Goal: Information Seeking & Learning: Learn about a topic

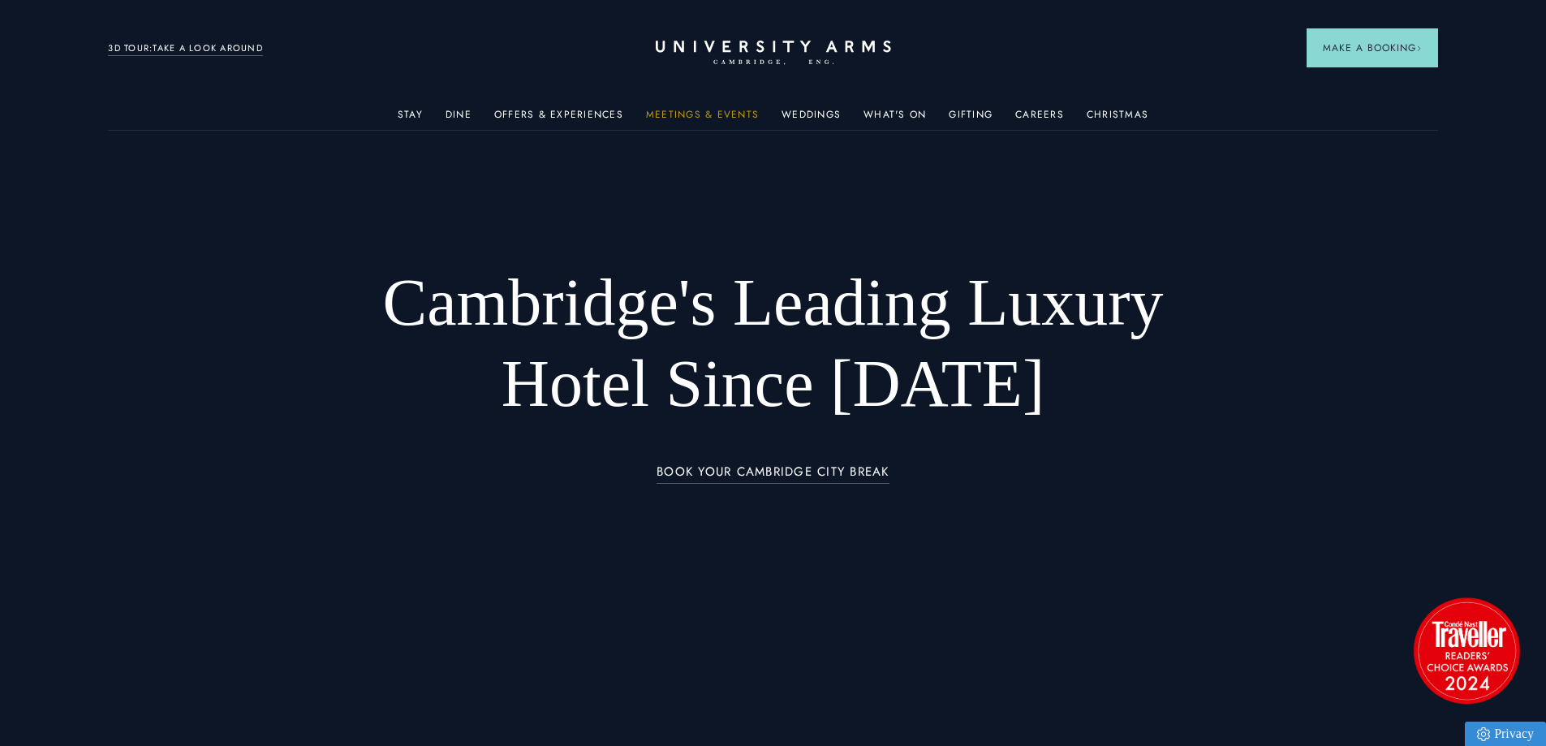
click at [695, 110] on link "Meetings & Events" at bounding box center [702, 119] width 113 height 21
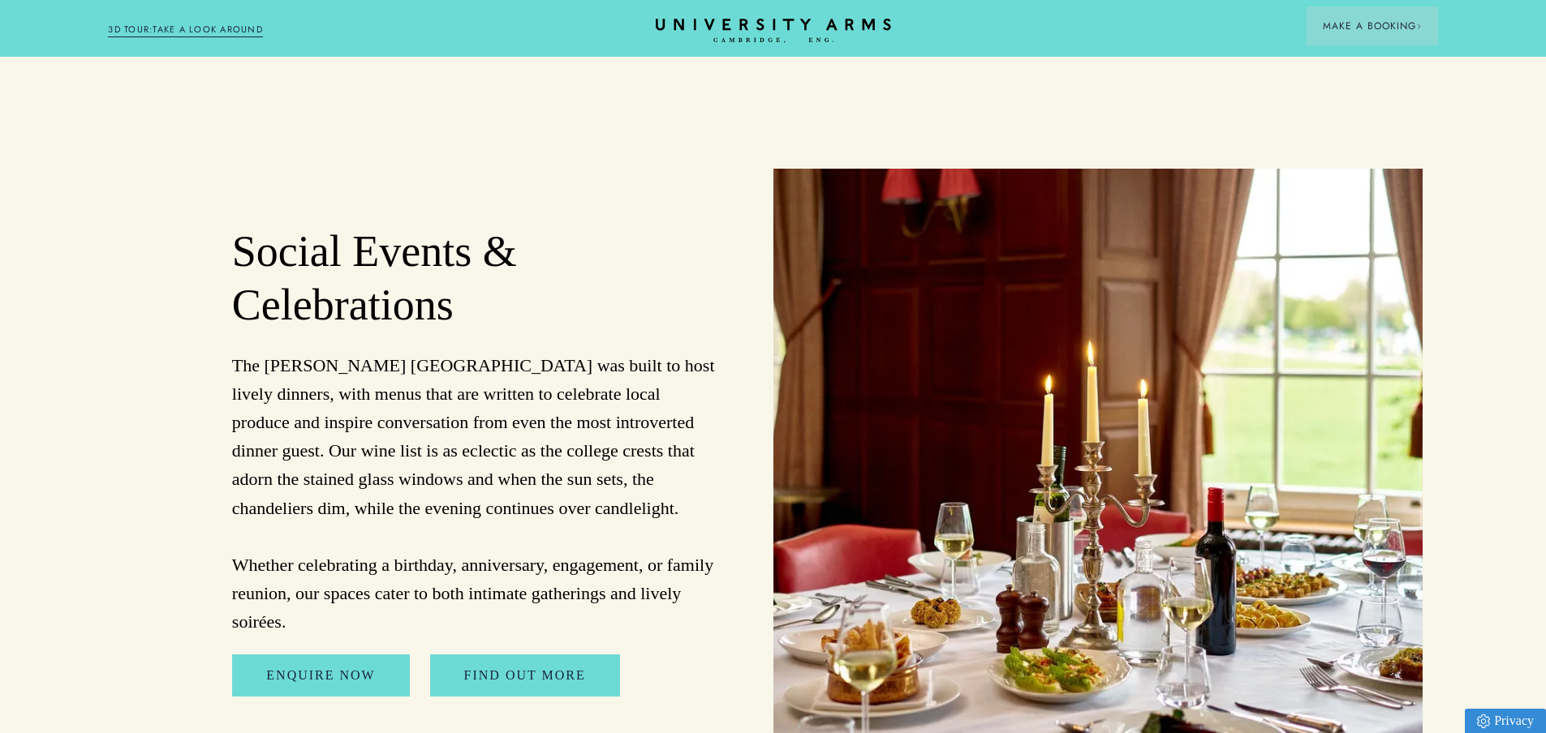
scroll to position [4706, 0]
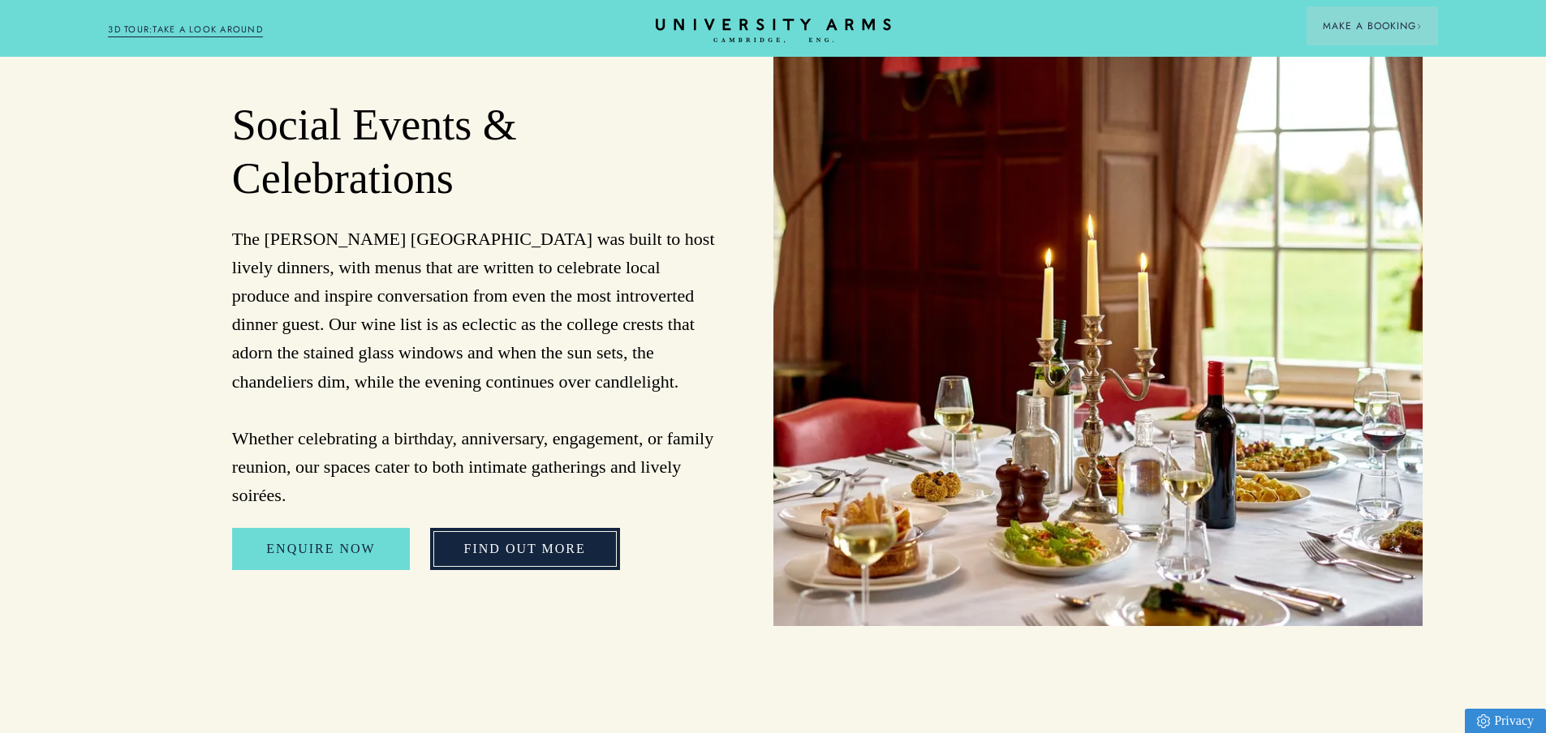
click at [526, 528] on link "FIND OUT MORE" at bounding box center [525, 549] width 190 height 42
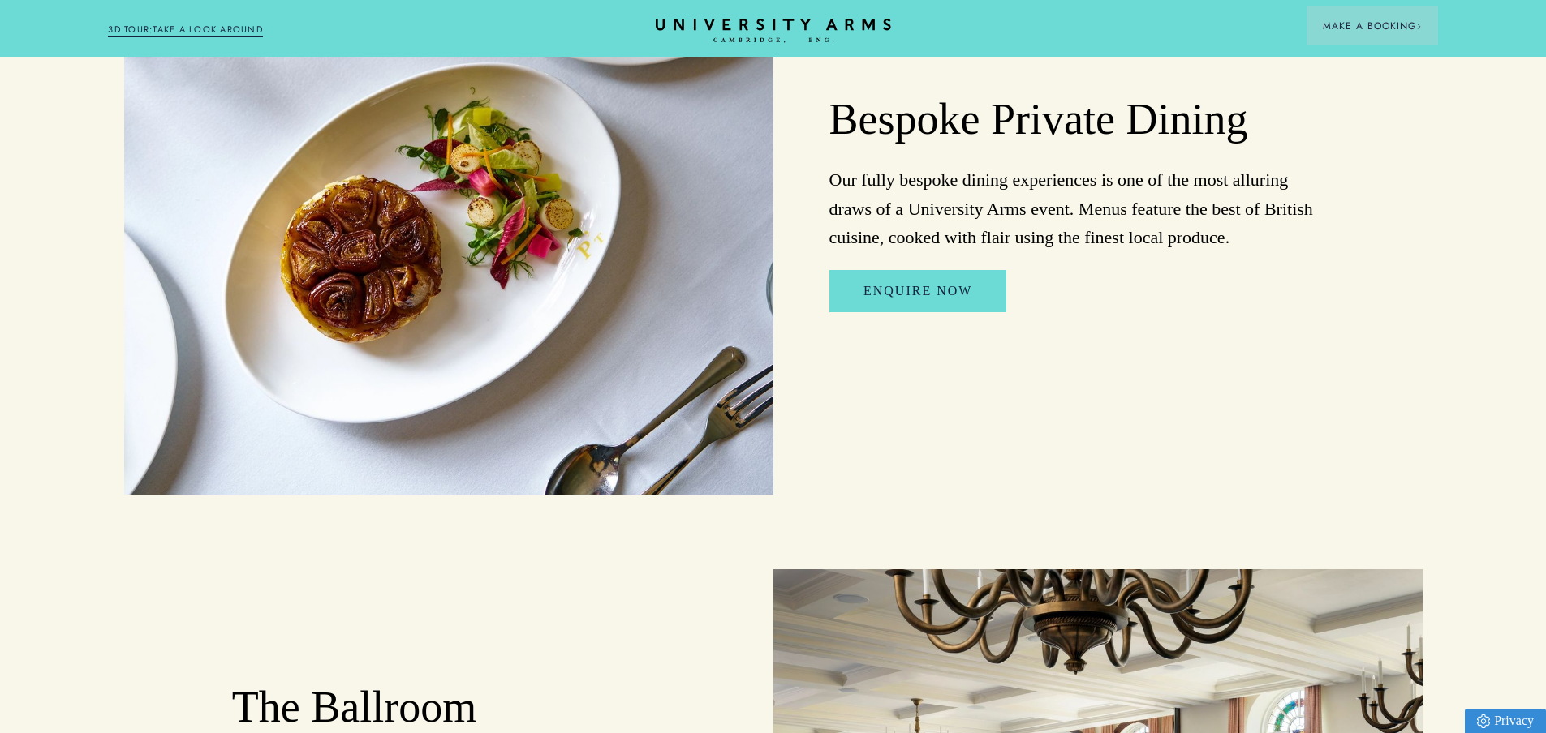
scroll to position [1542, 0]
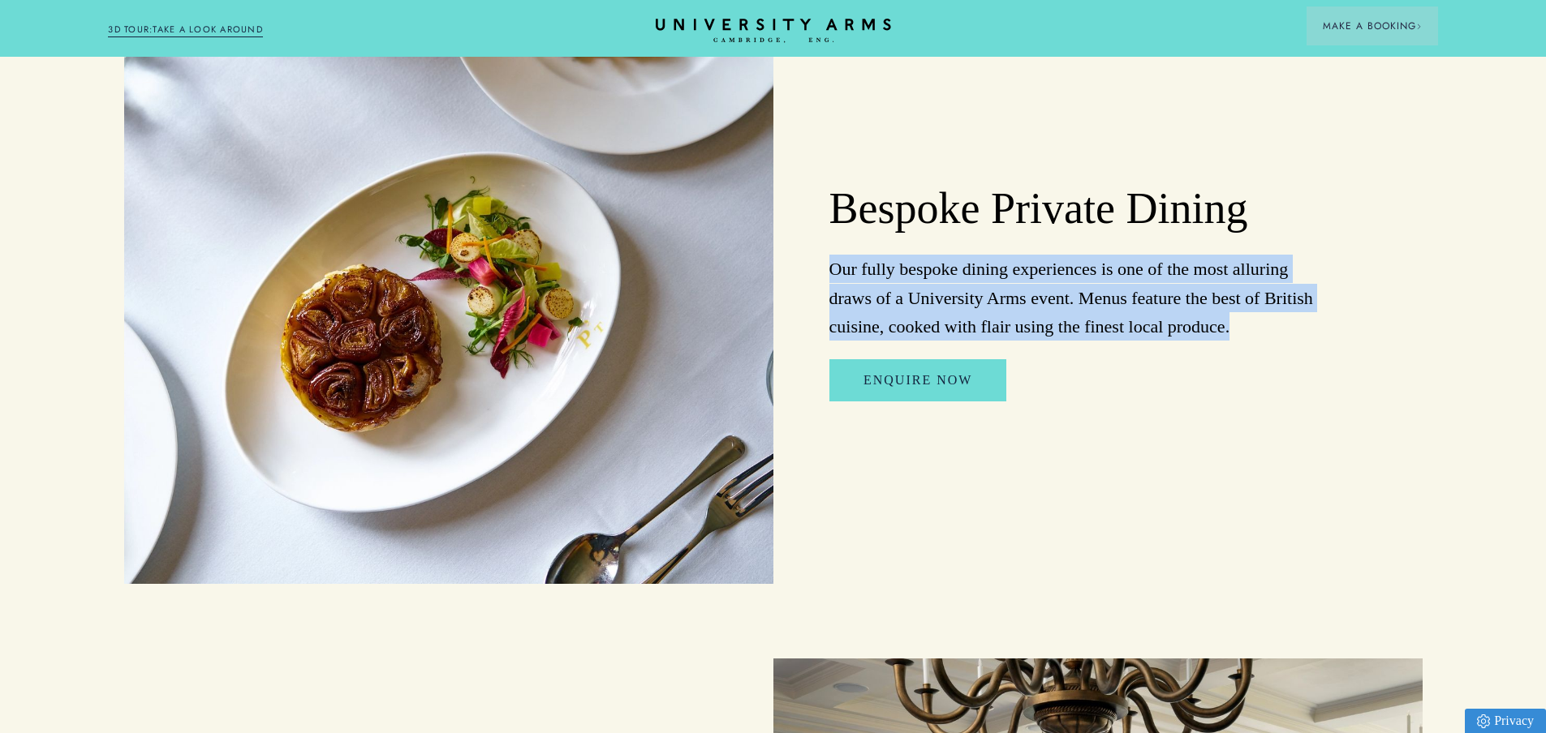
drag, startPoint x: 822, startPoint y: 282, endPoint x: 1232, endPoint y: 342, distance: 414.1
click at [1232, 342] on div "Bespoke Private Dining Our fully bespoke dining experiences is one of the most …" at bounding box center [1097, 292] width 649 height 584
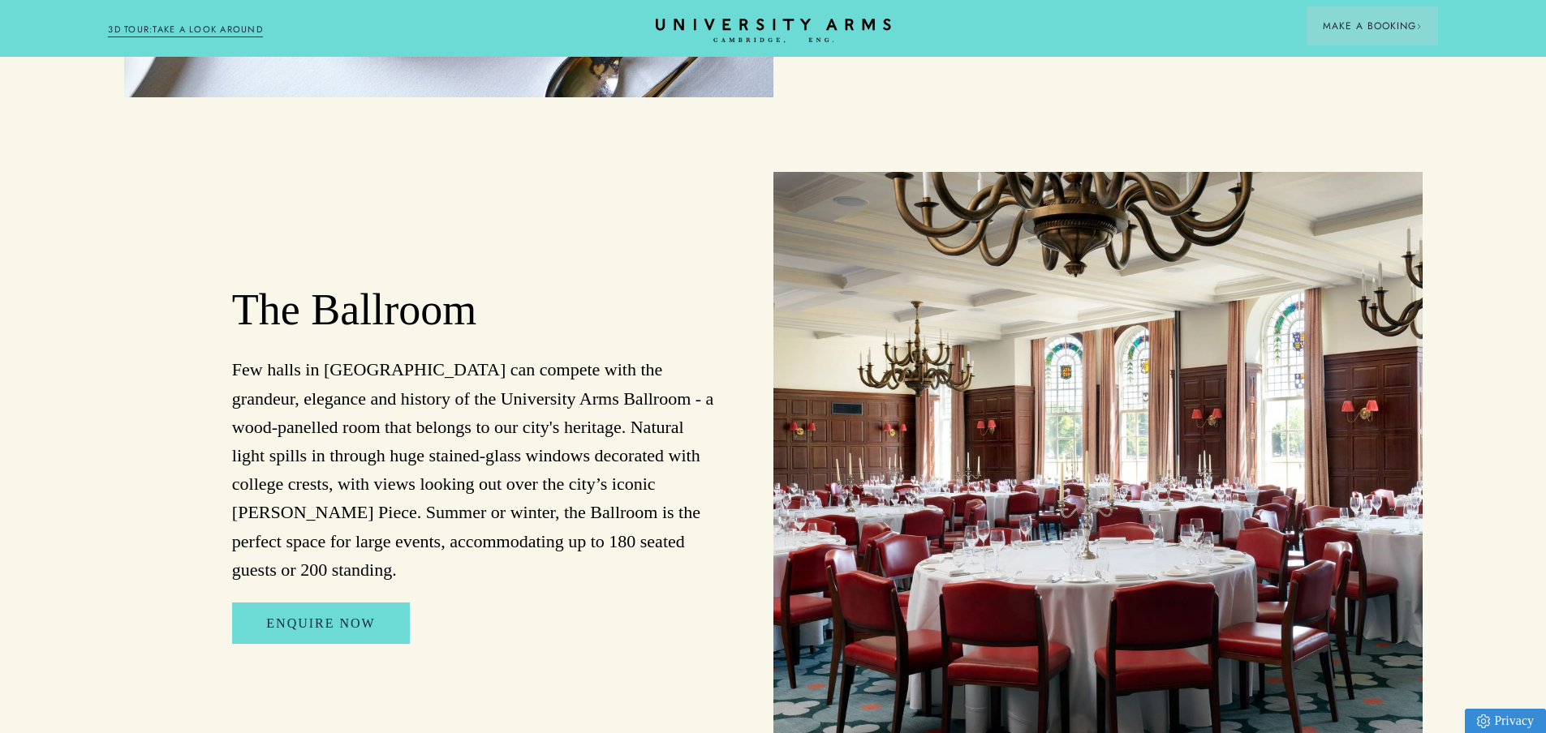
scroll to position [2191, 0]
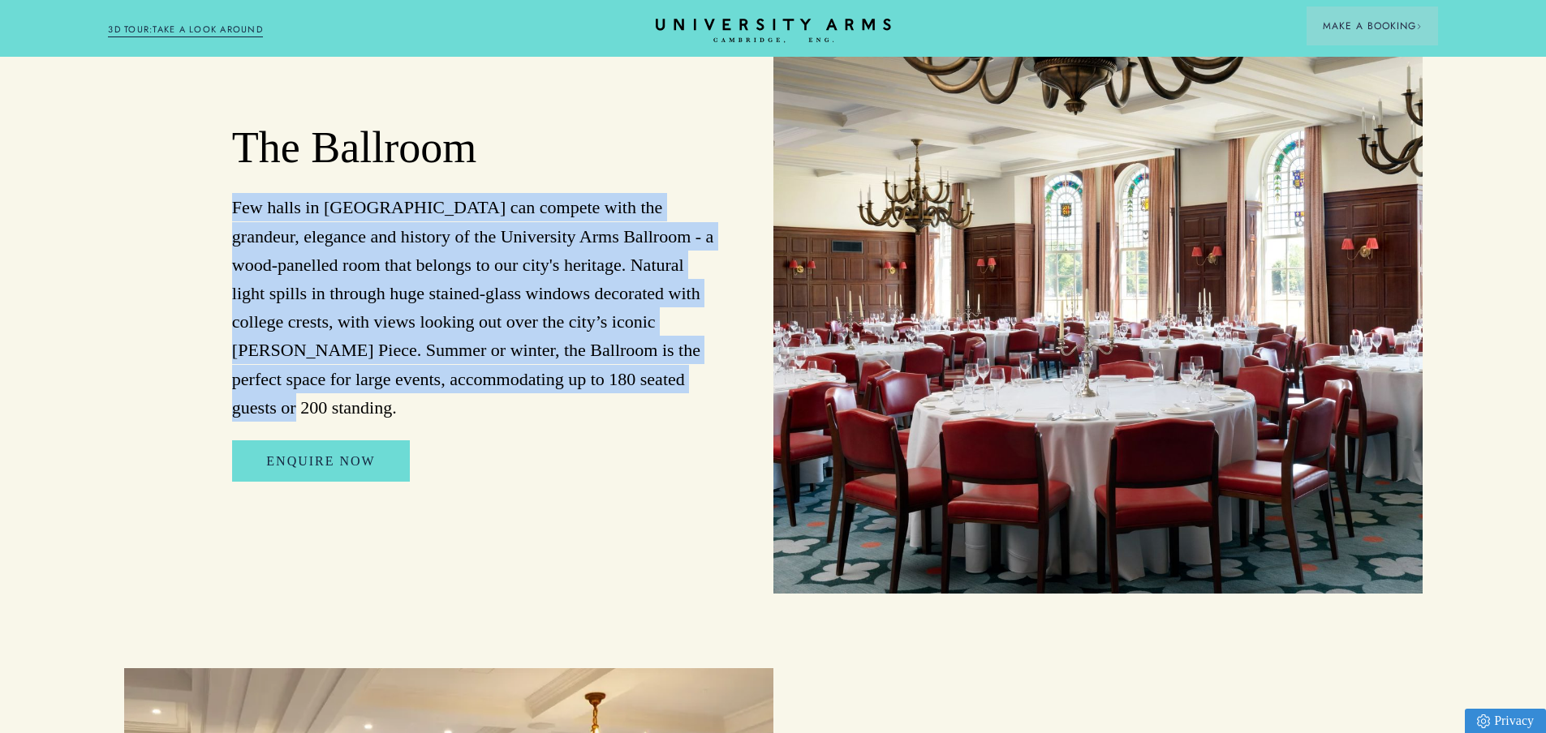
drag, startPoint x: 226, startPoint y: 233, endPoint x: 686, endPoint y: 415, distance: 493.9
click at [686, 415] on div "The Ballroom Few halls in Cambridge can compete with the grandeur, elegance and…" at bounding box center [448, 302] width 649 height 584
copy p "Few halls in Cambridge can compete with the grandeur, elegance and history of t…"
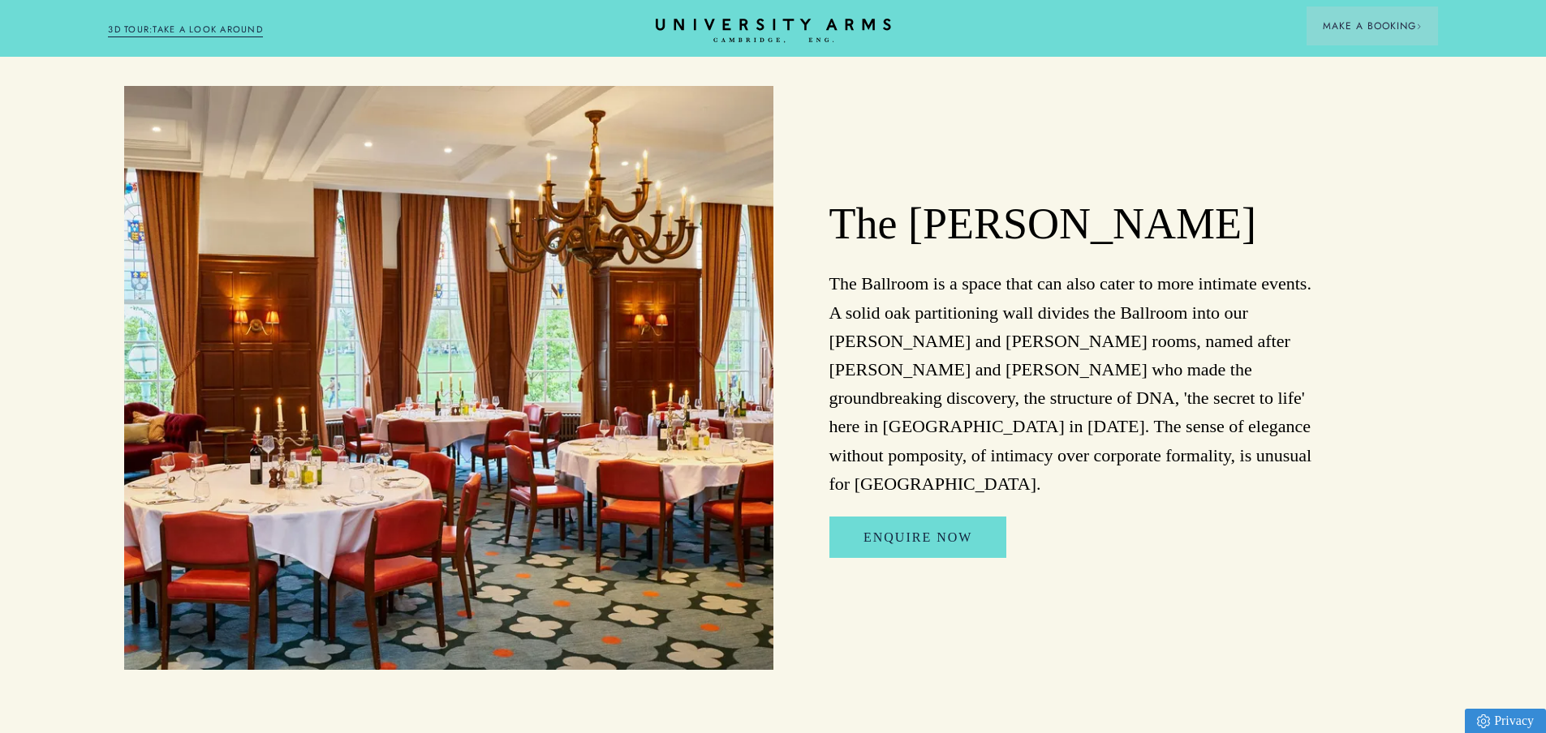
scroll to position [2921, 0]
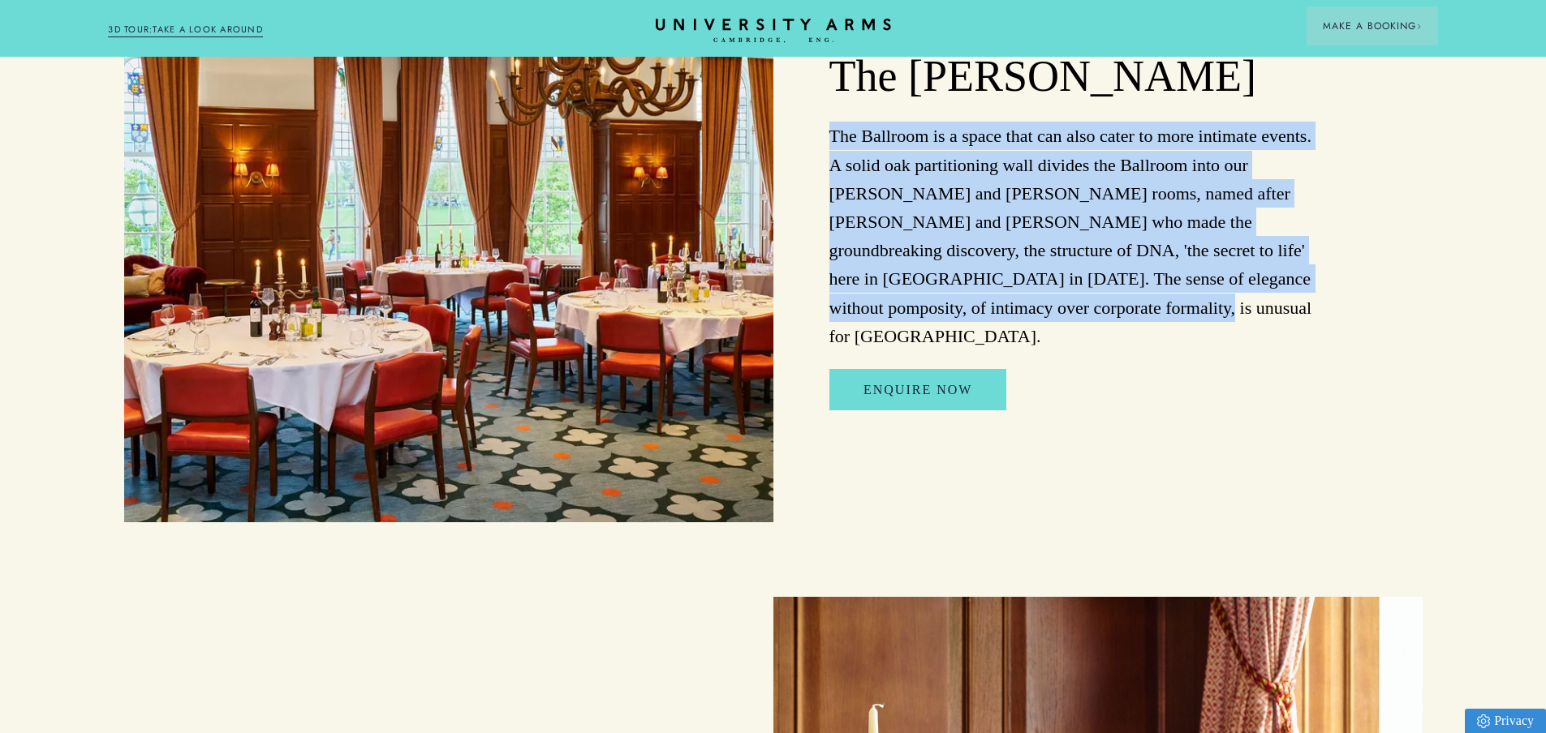
drag, startPoint x: 825, startPoint y: 163, endPoint x: 1039, endPoint y: 340, distance: 277.8
click at [1039, 340] on div "The Crick The Ballroom is a space that can also cater to more intimate events. …" at bounding box center [1097, 230] width 649 height 584
copy p "The Ballroom is a space that can also cater to more intimate events. A solid oa…"
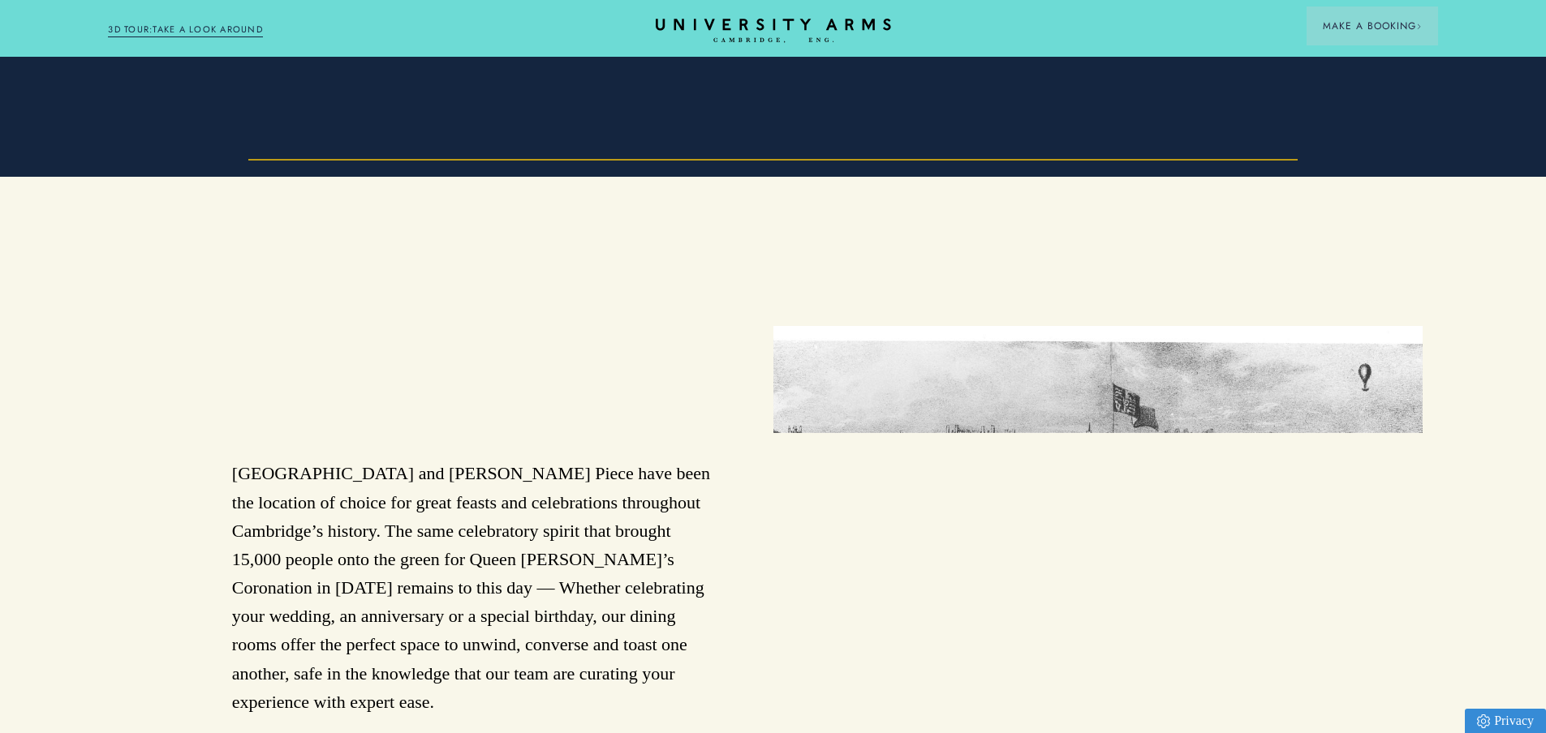
scroll to position [730, 0]
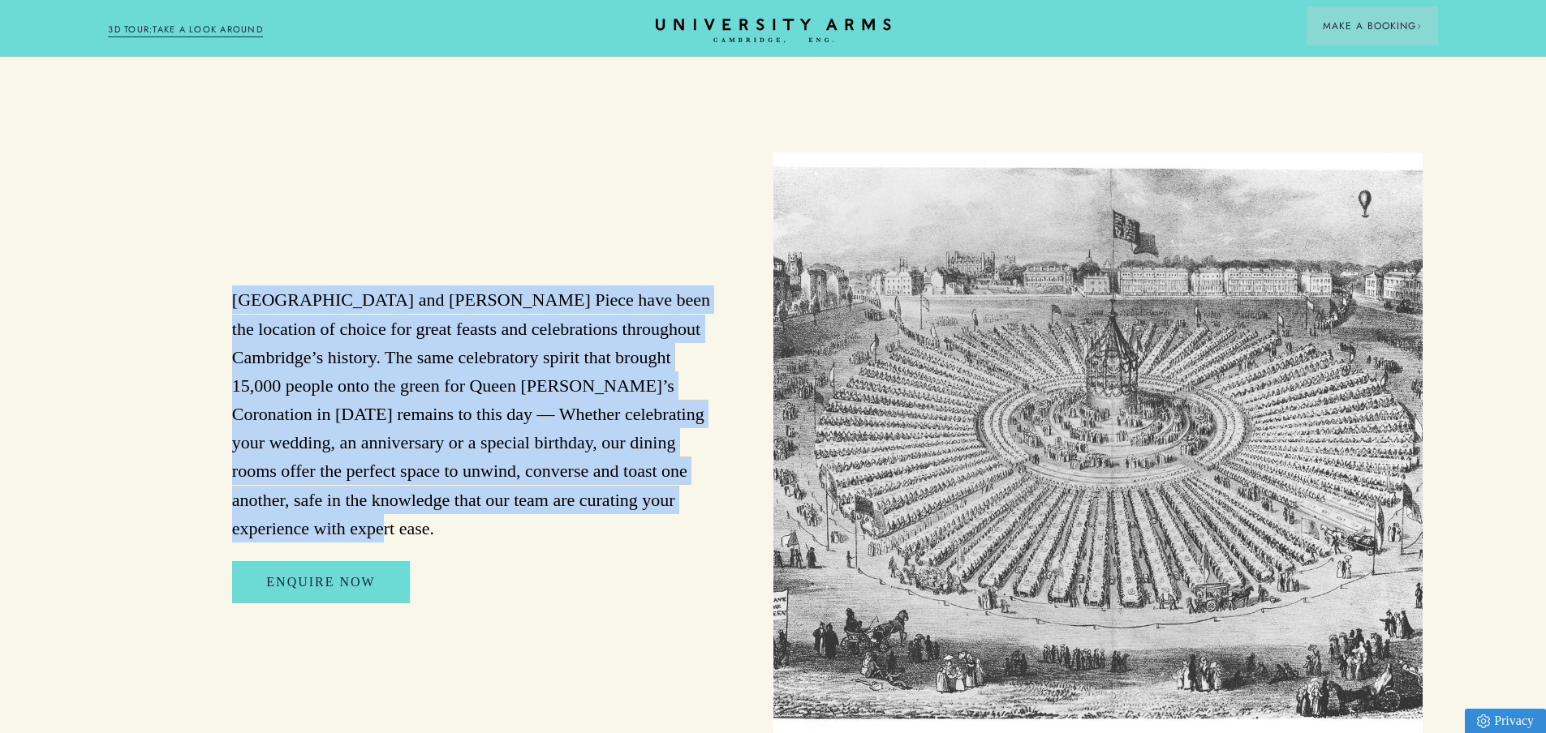
drag, startPoint x: 220, startPoint y: 340, endPoint x: 670, endPoint y: 545, distance: 494.9
click at [670, 545] on div "University Arms Hotel and Parker’s Piece have been the location of choice for g…" at bounding box center [448, 445] width 649 height 584
copy p "University Arms Hotel and Parker’s Piece have been the location of choice for g…"
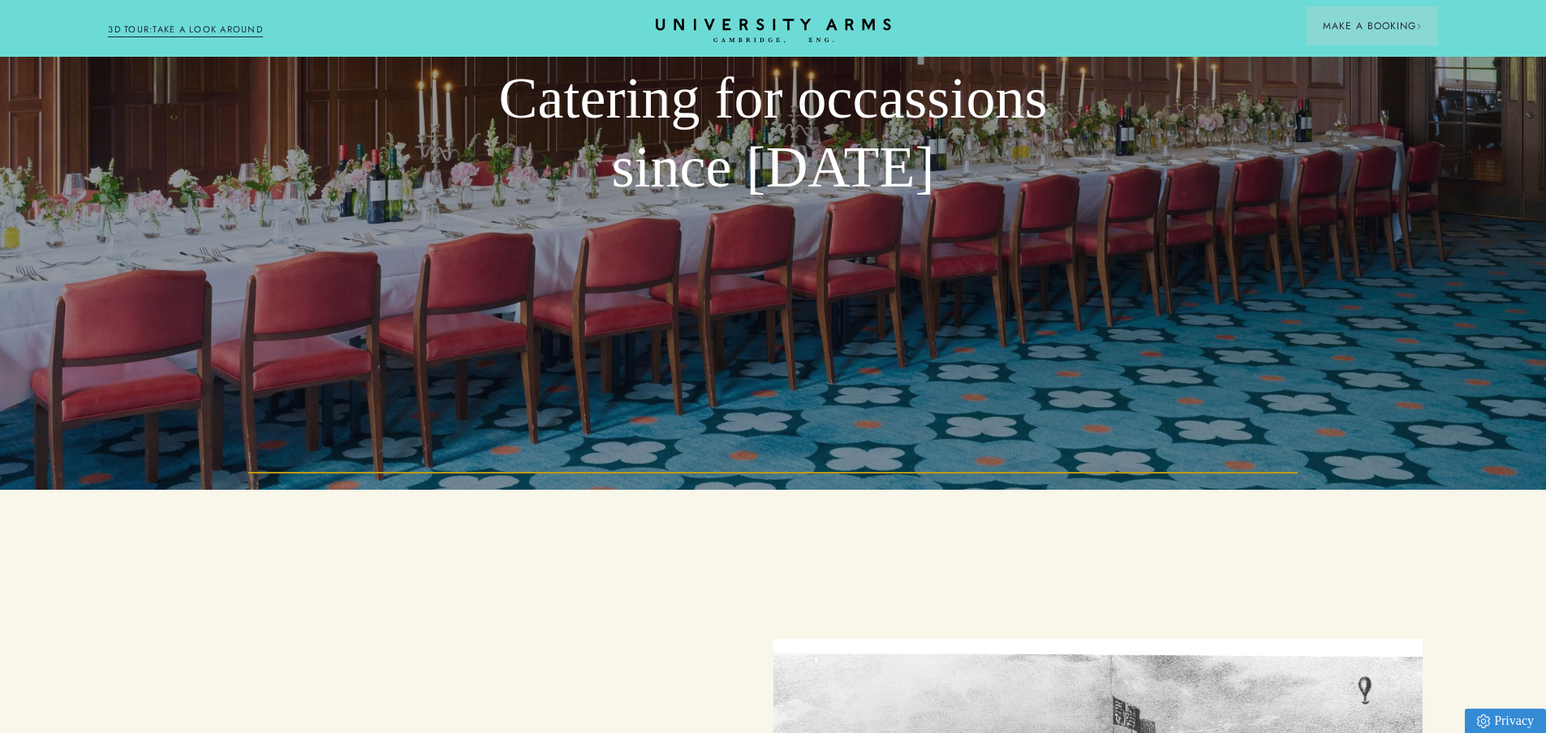
scroll to position [0, 0]
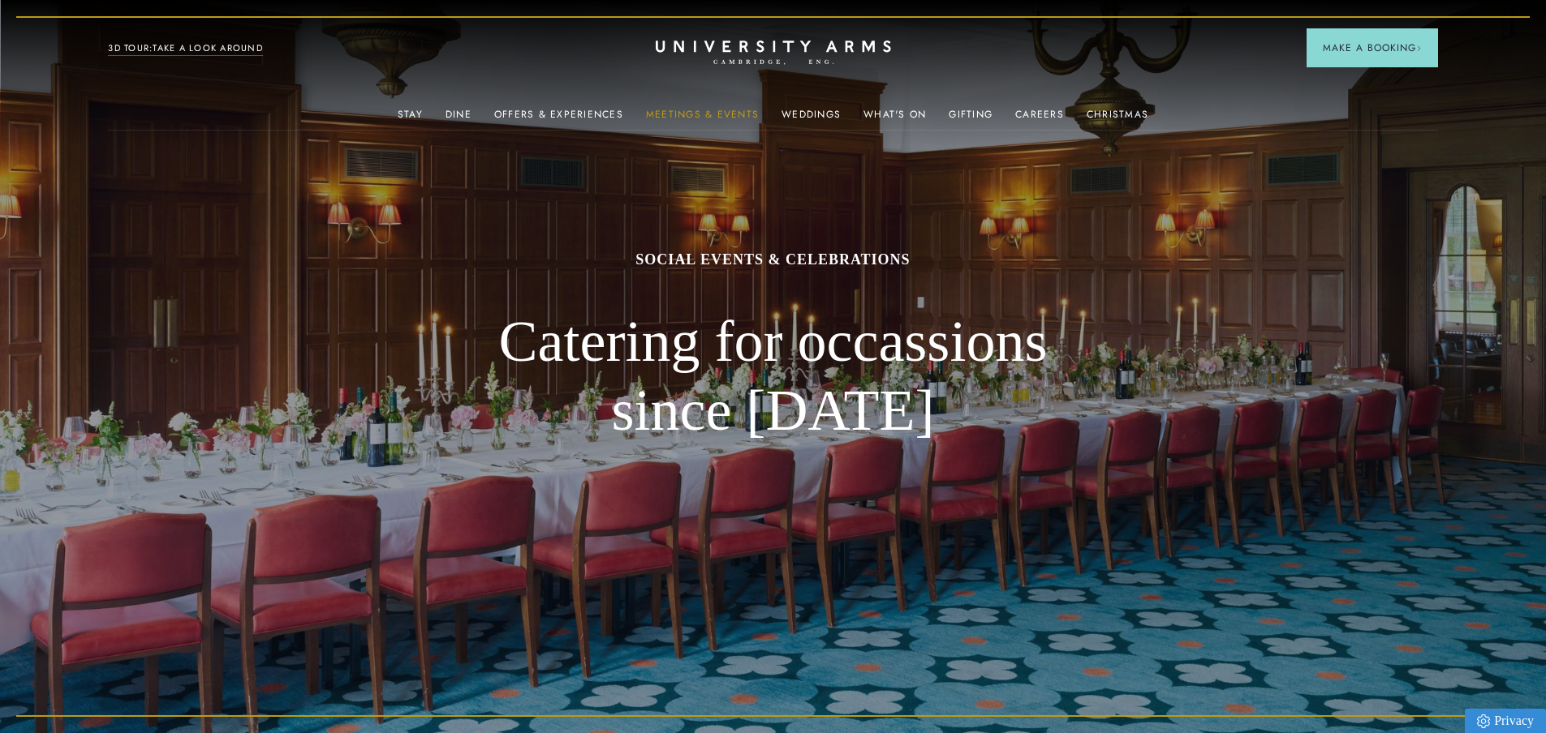
click at [735, 109] on link "Meetings & Events" at bounding box center [702, 119] width 113 height 21
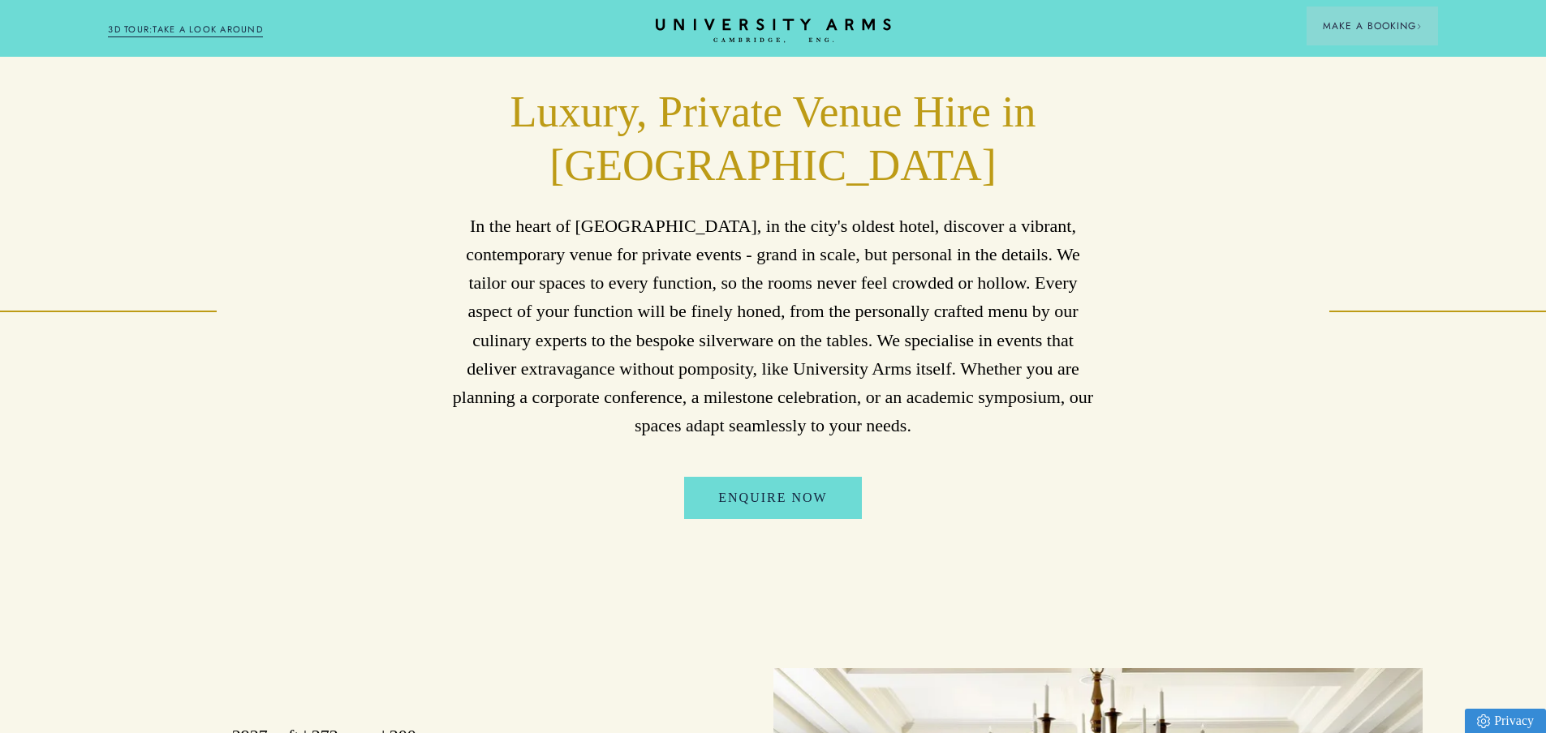
scroll to position [640, 0]
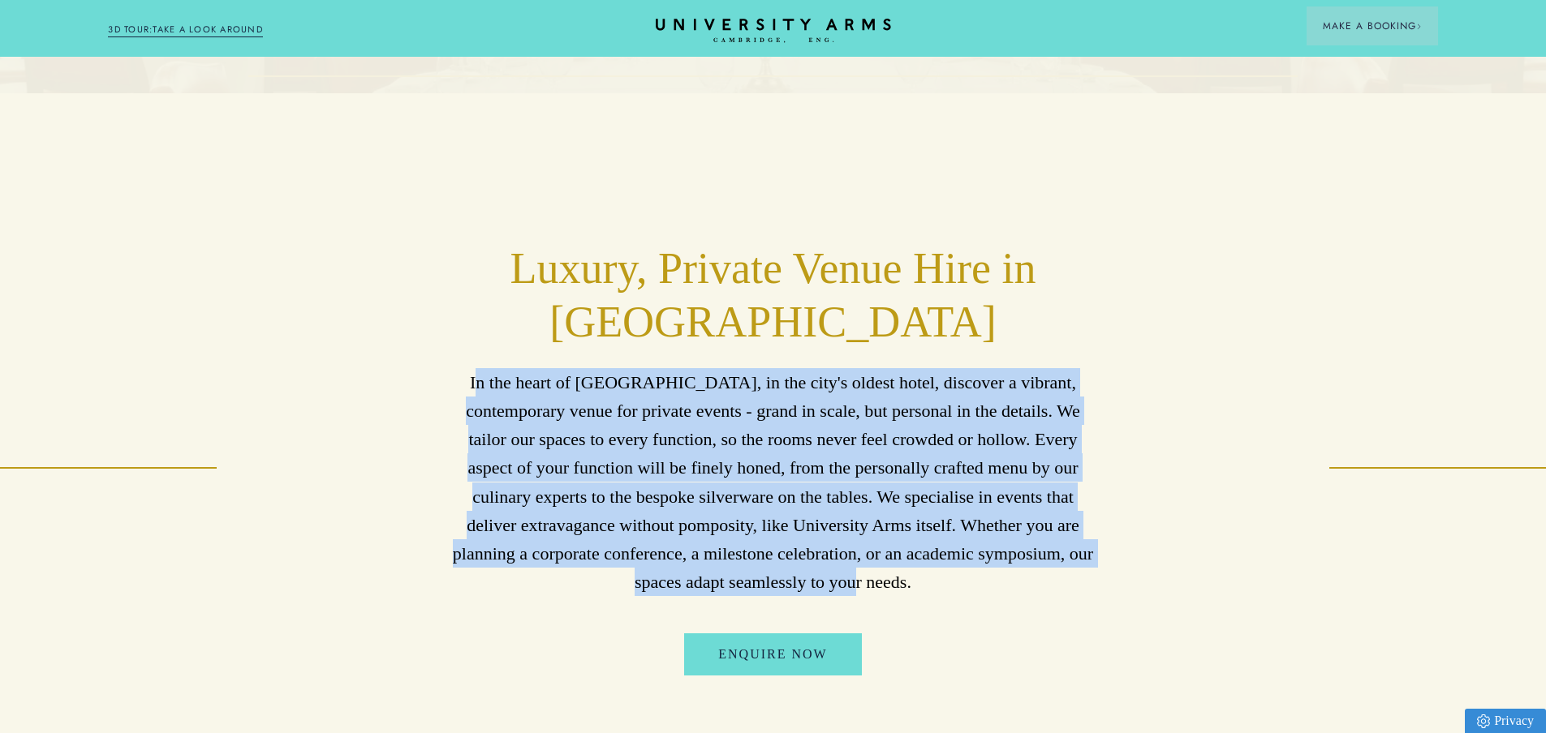
drag, startPoint x: 475, startPoint y: 377, endPoint x: 1000, endPoint y: 596, distance: 569.6
click at [1000, 596] on div "Luxury, Private Venue Hire in Central Cambridge In the heart of Cambridge, in t…" at bounding box center [773, 469] width 1082 height 452
copy p "n the heart of Cambridge, in the city's oldest hotel, discover a vibrant, conte…"
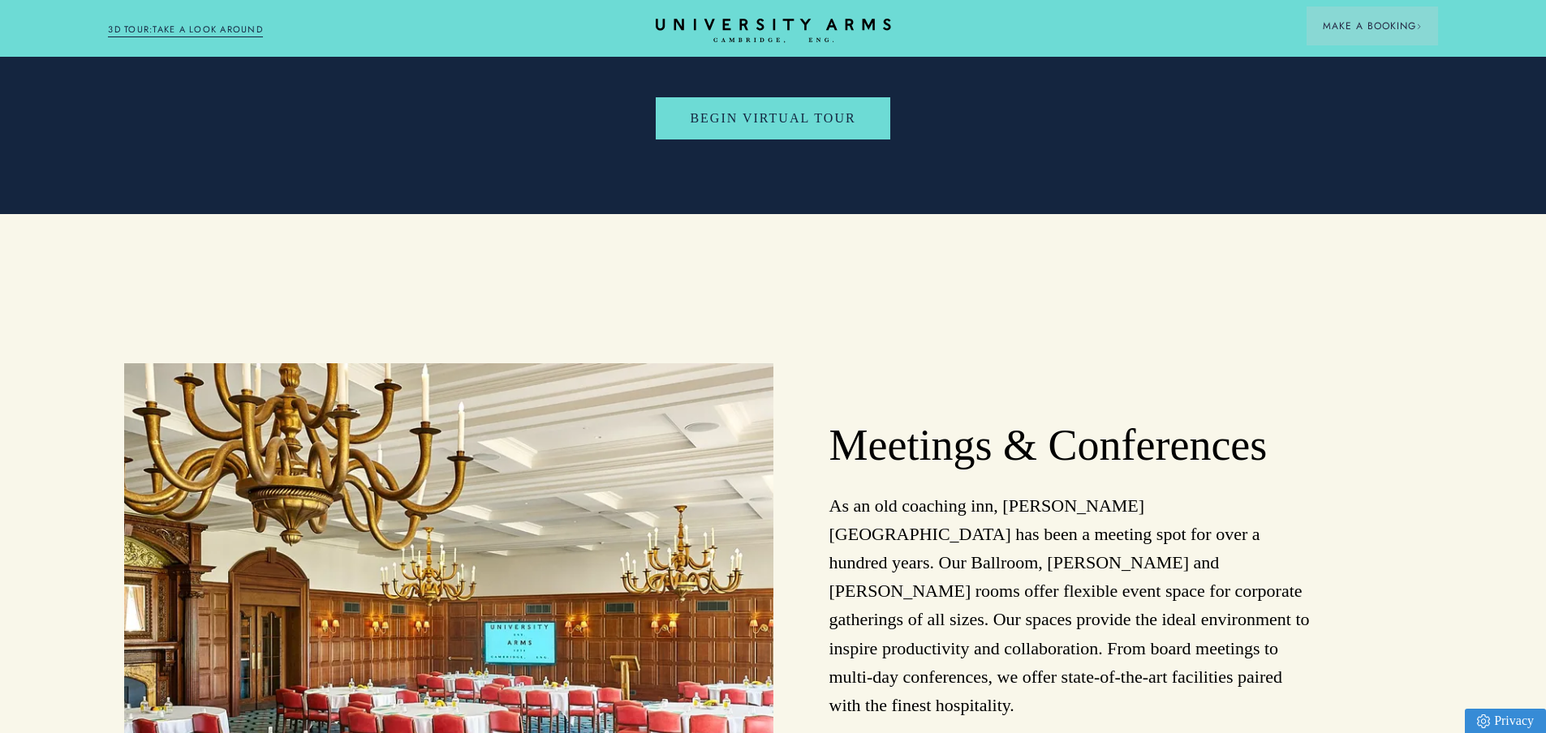
scroll to position [4048, 0]
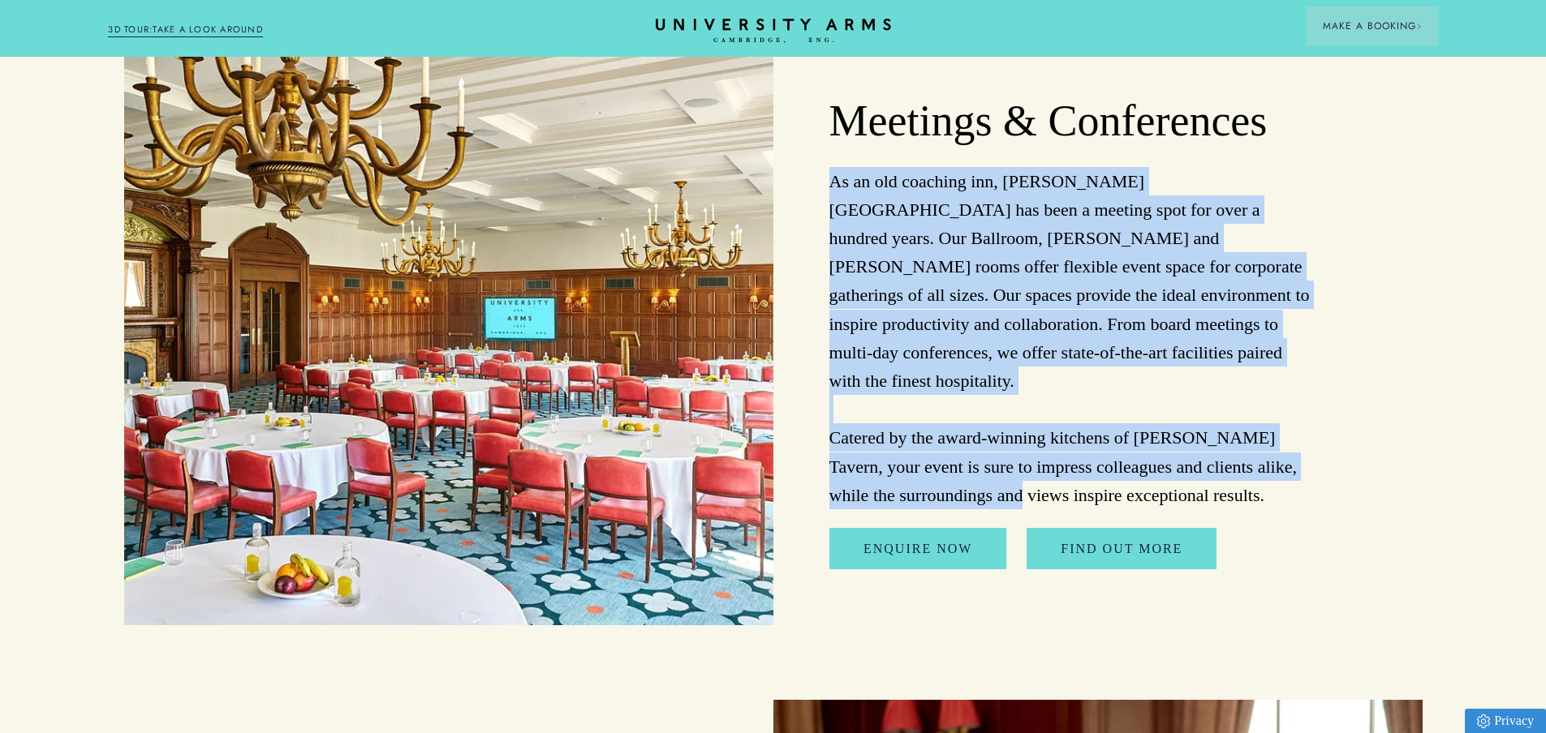
drag, startPoint x: 827, startPoint y: 171, endPoint x: 1195, endPoint y: 435, distance: 453.0
click at [1195, 435] on div "Meetings & Conferences As an old coaching inn, Parker’s Tavern has been a meeti…" at bounding box center [1097, 332] width 649 height 587
copy p "As an old coaching inn, Parker’s Tavern has been a meeting spot for over a hund…"
click at [1084, 338] on p "As an old coaching inn, Parker’s Tavern has been a meeting spot for over a hund…" at bounding box center [1071, 338] width 485 height 342
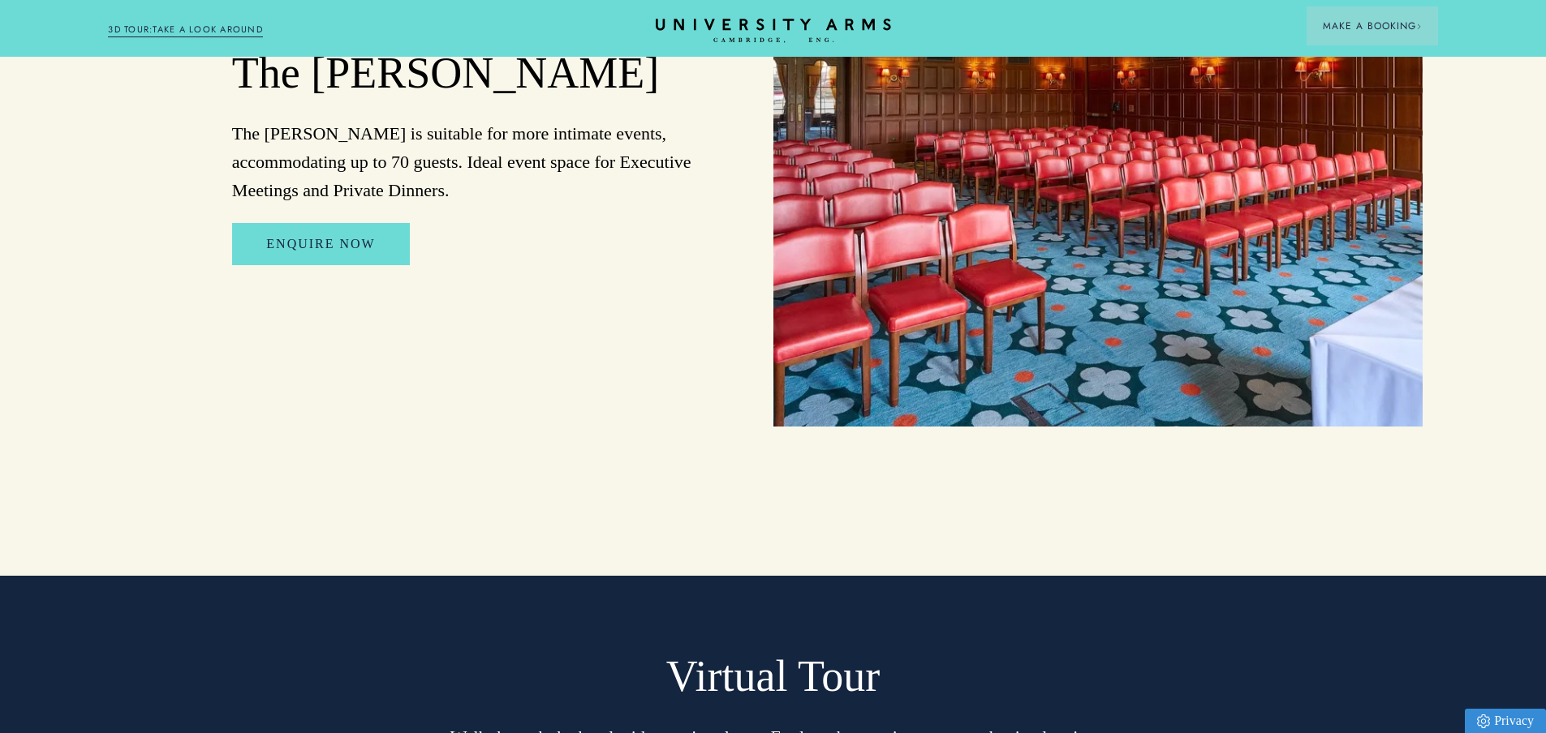
scroll to position [2993, 0]
